Goal: Download file/media: Download file/media

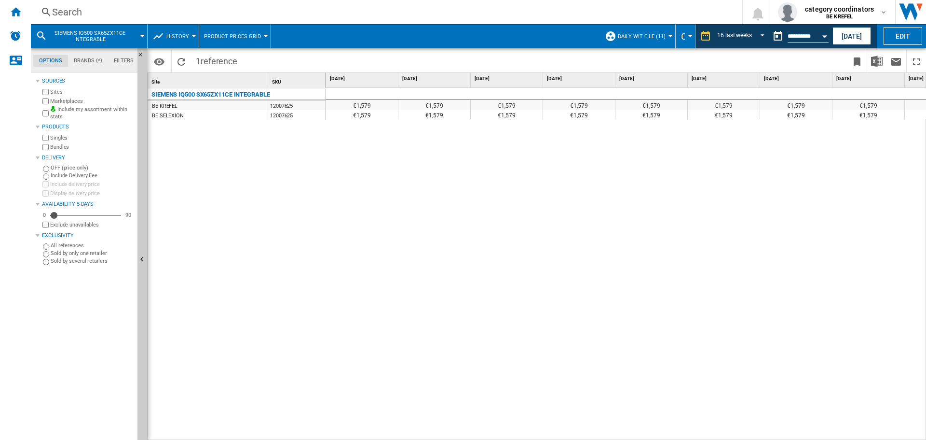
click at [648, 246] on div "€1,579 €1,579 €1,579 €1,579 €1,579 €1,579 €1,579 €1,579 €1,579 €1,579 €1,579 €1…" at bounding box center [626, 264] width 601 height 352
click at [13, 13] on ng-md-icon "Home" at bounding box center [16, 12] width 12 height 12
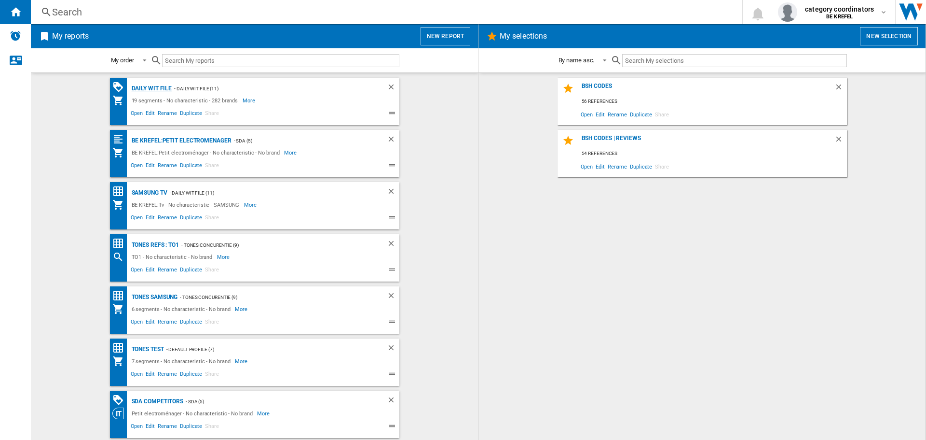
click at [146, 85] on div "Daily WIT file" at bounding box center [150, 89] width 43 height 12
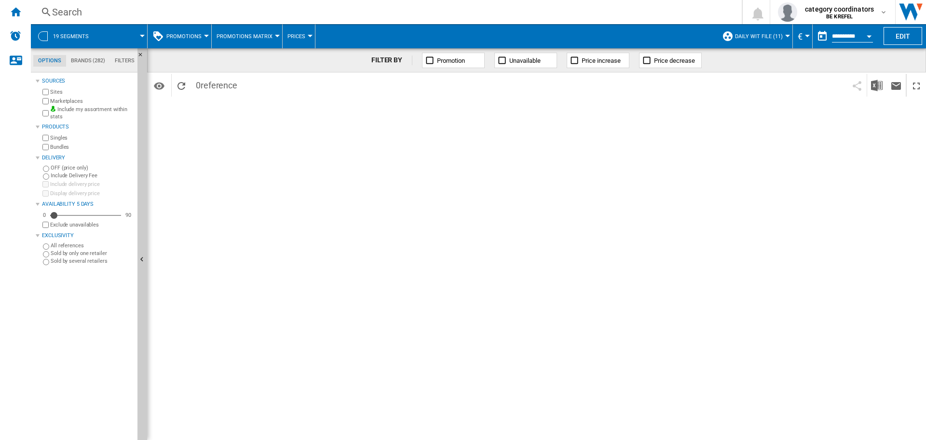
click at [194, 29] on button "Promotions" at bounding box center [186, 36] width 40 height 24
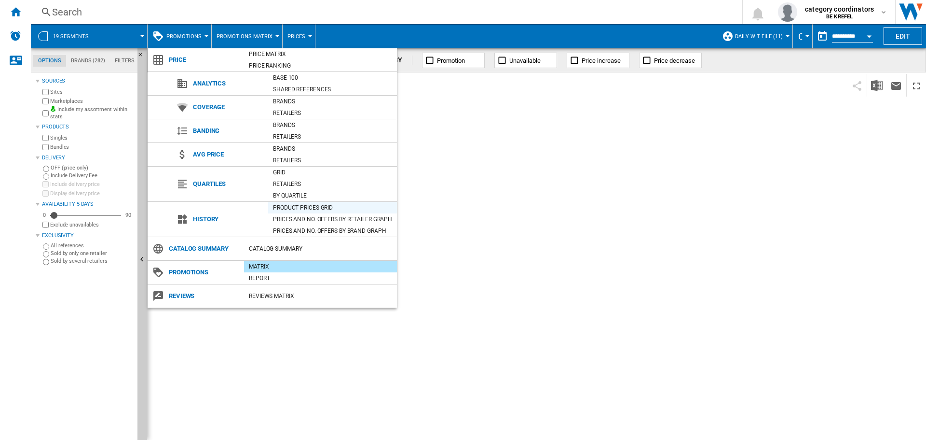
click at [306, 203] on div "Product prices grid" at bounding box center [332, 208] width 129 height 10
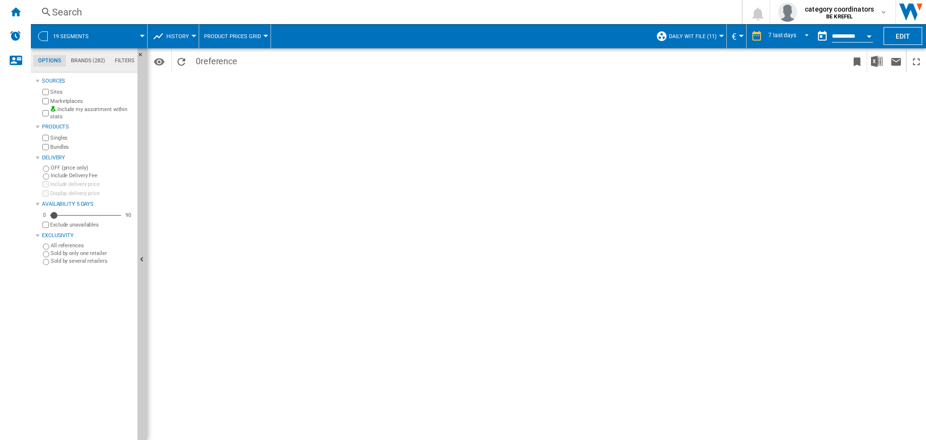
click at [167, 25] on button "History" at bounding box center [180, 36] width 28 height 24
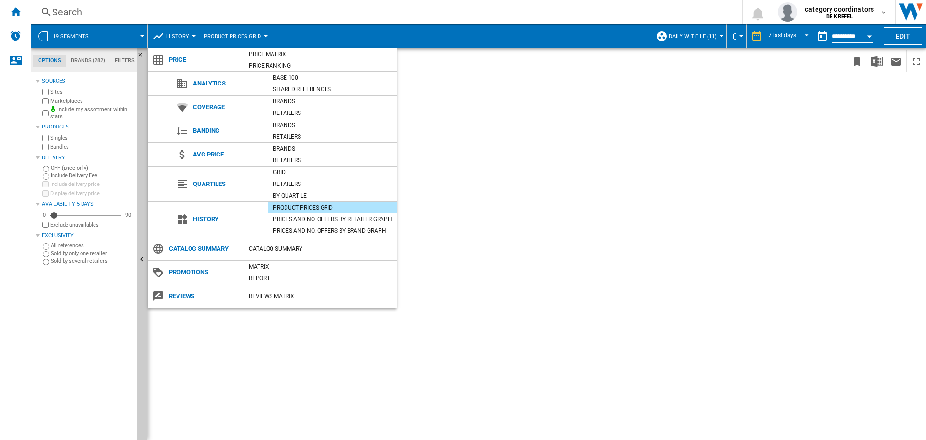
click at [22, 13] on md-backdrop at bounding box center [463, 220] width 926 height 440
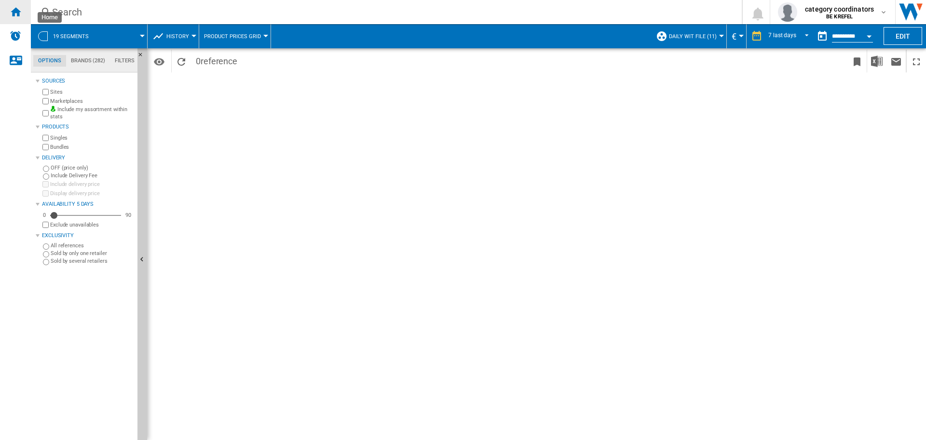
click at [17, 14] on ng-md-icon "Home" at bounding box center [16, 12] width 12 height 12
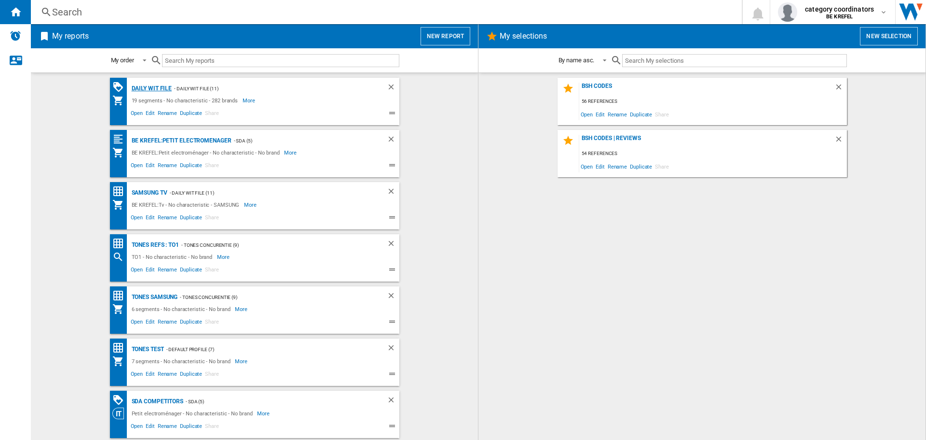
click at [149, 85] on div "Daily WIT file" at bounding box center [150, 89] width 43 height 12
click at [144, 90] on div "Daily WIT file" at bounding box center [150, 89] width 43 height 12
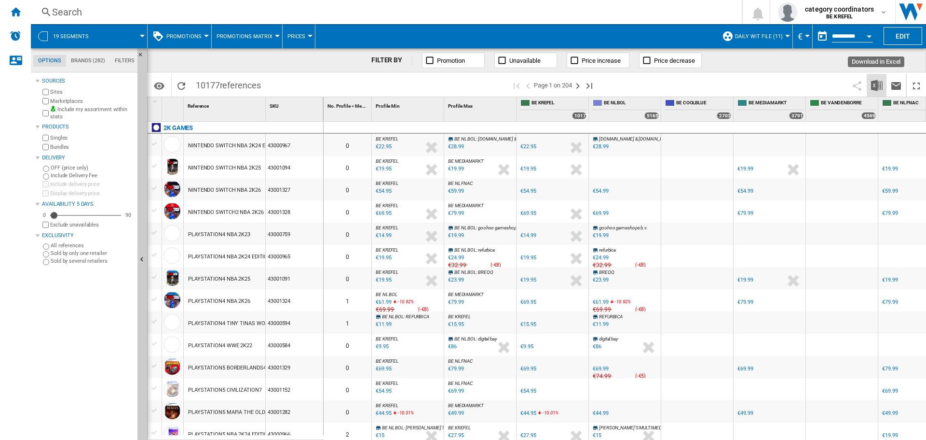
click at [876, 85] on img "Download in Excel" at bounding box center [877, 86] width 12 height 12
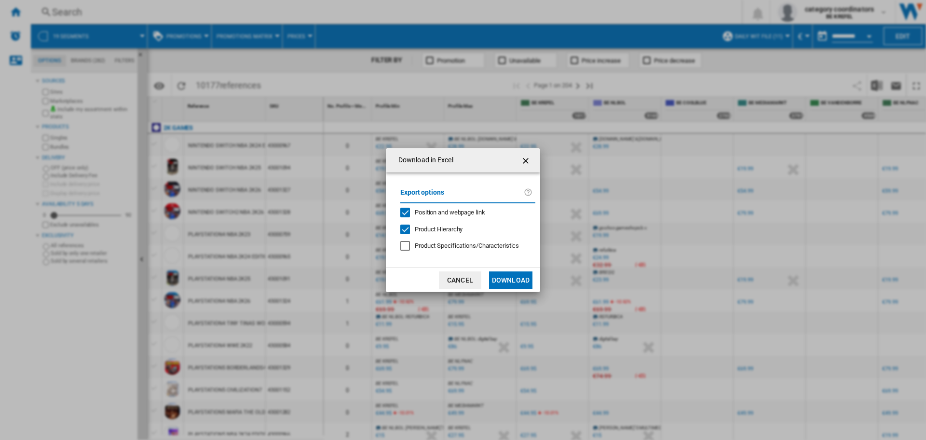
click at [510, 277] on button "Download" at bounding box center [510, 279] width 43 height 17
